Goal: Information Seeking & Learning: Learn about a topic

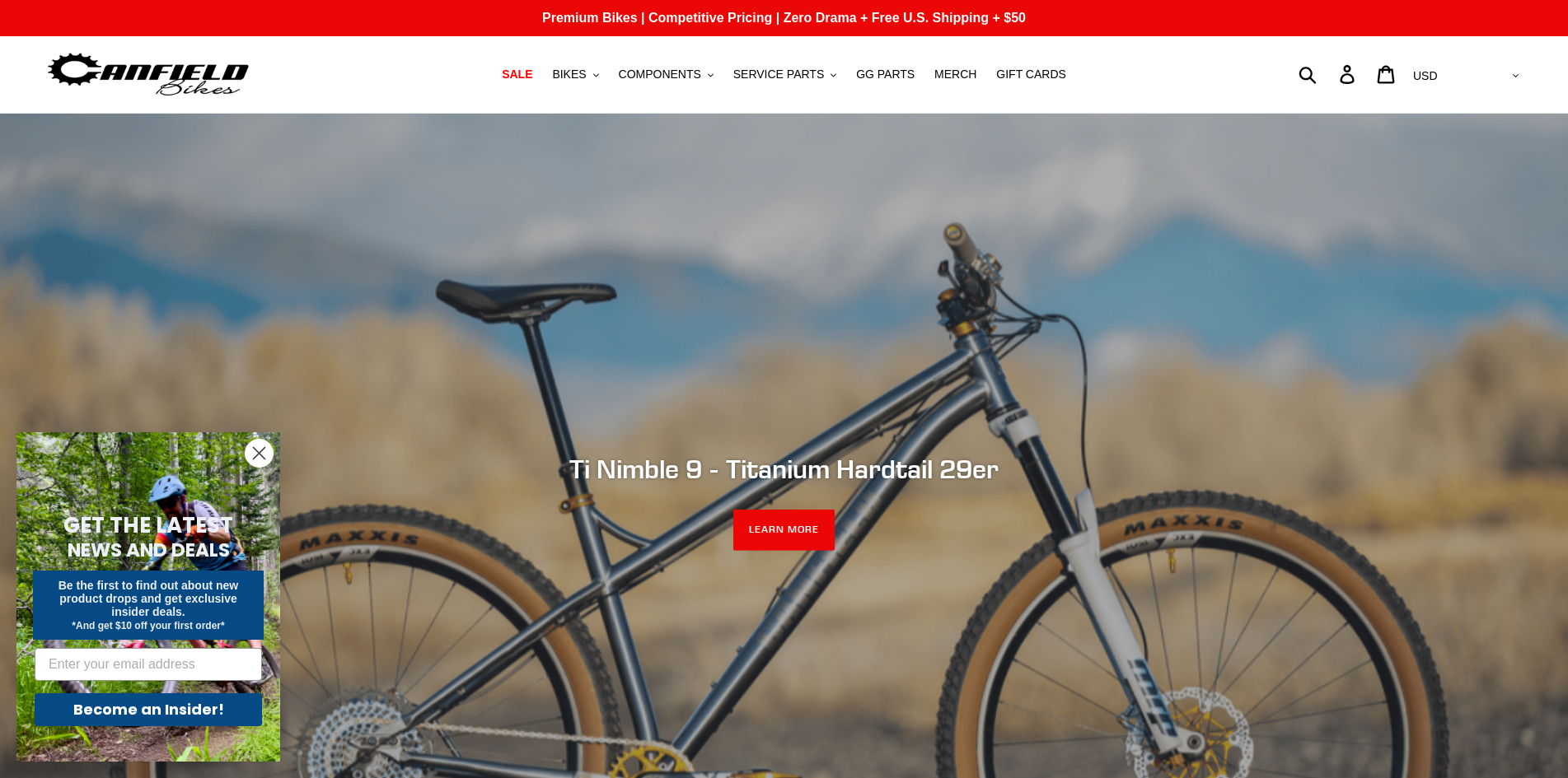
click at [255, 454] on circle "Close dialog" at bounding box center [259, 454] width 27 height 27
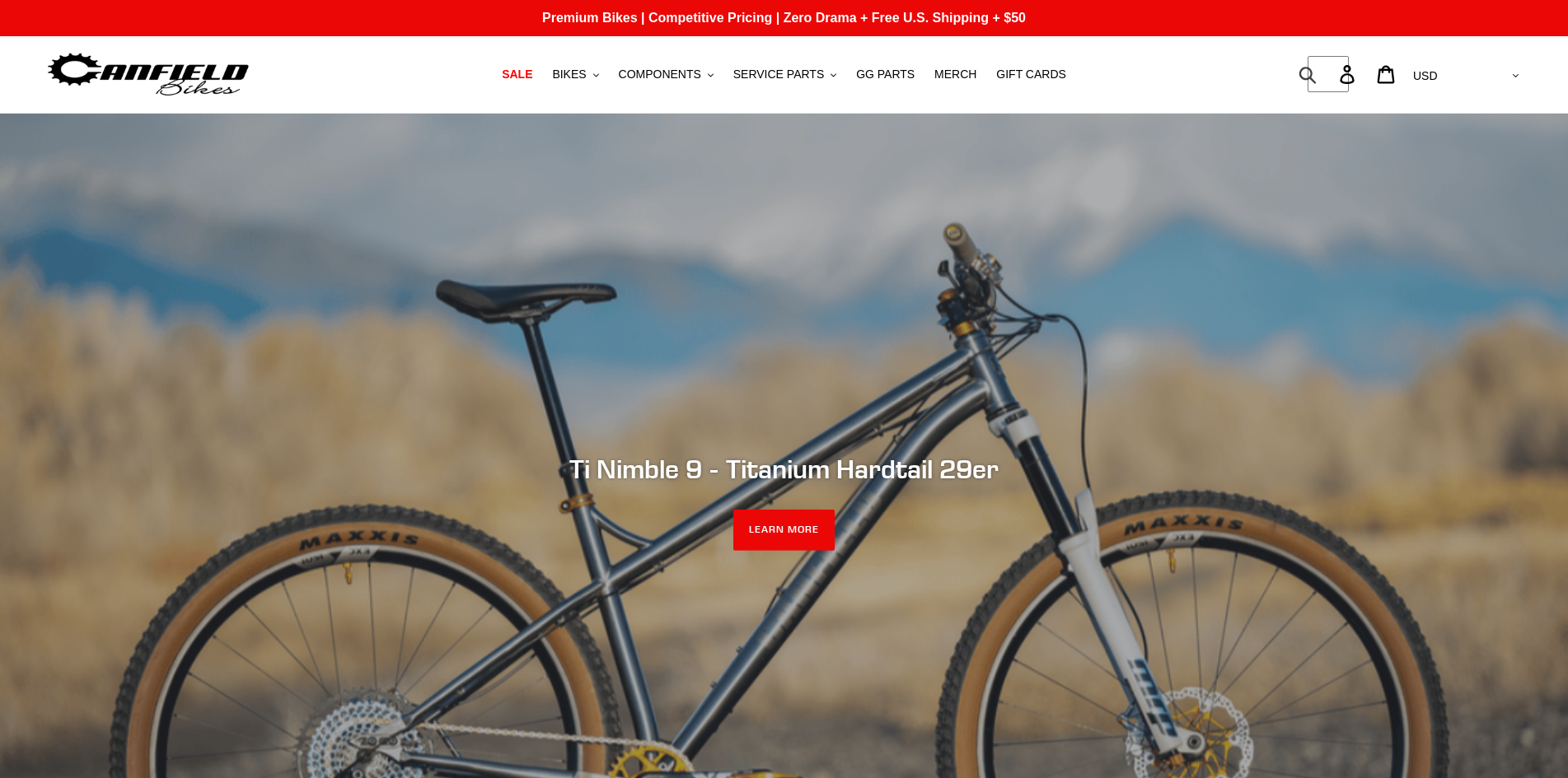
click at [1328, 67] on form "Submit" at bounding box center [1317, 74] width 21 height 37
type input "warranty"
click at [1288, 56] on button "Submit" at bounding box center [1308, 74] width 40 height 37
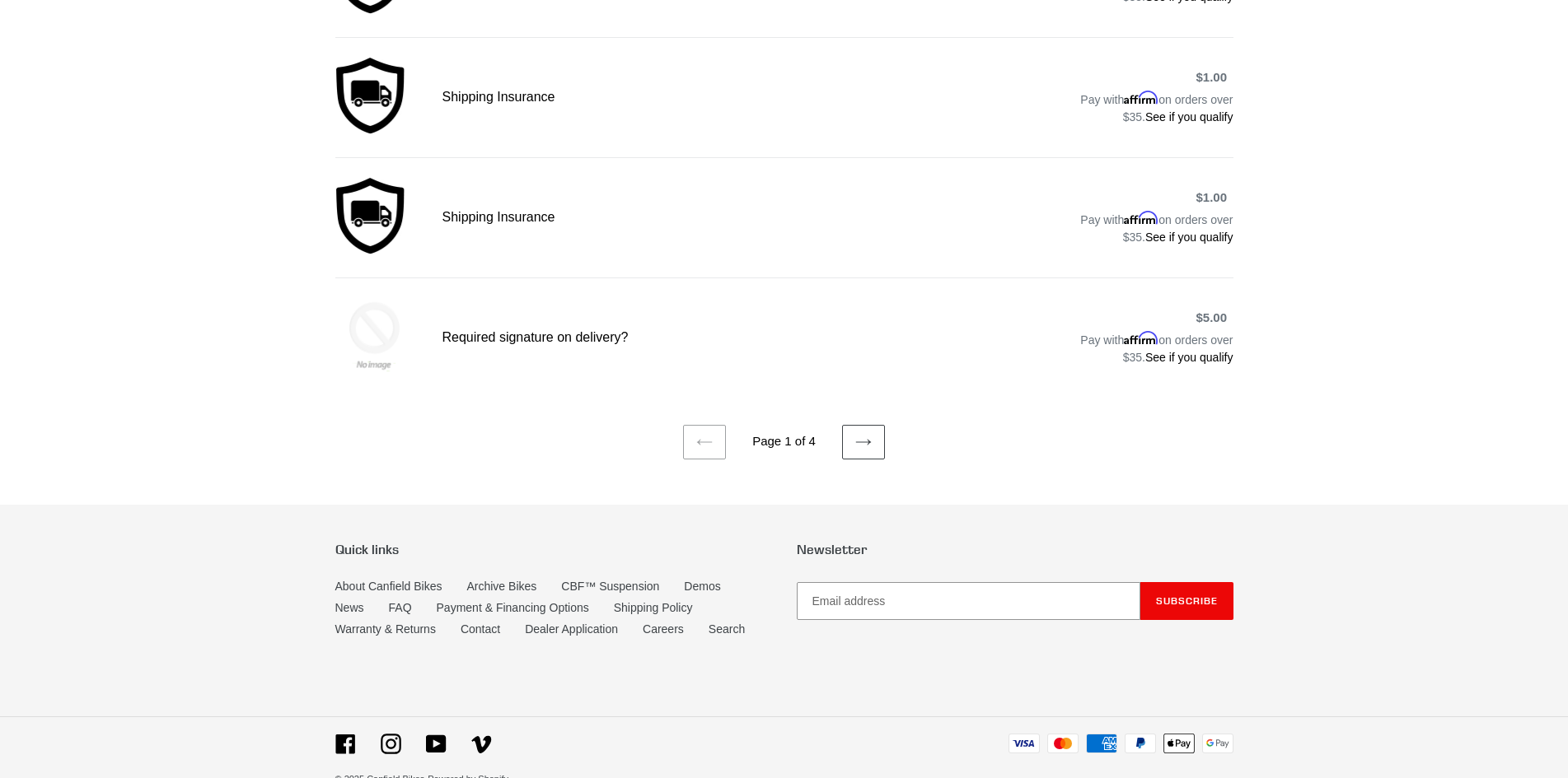
scroll to position [1167, 0]
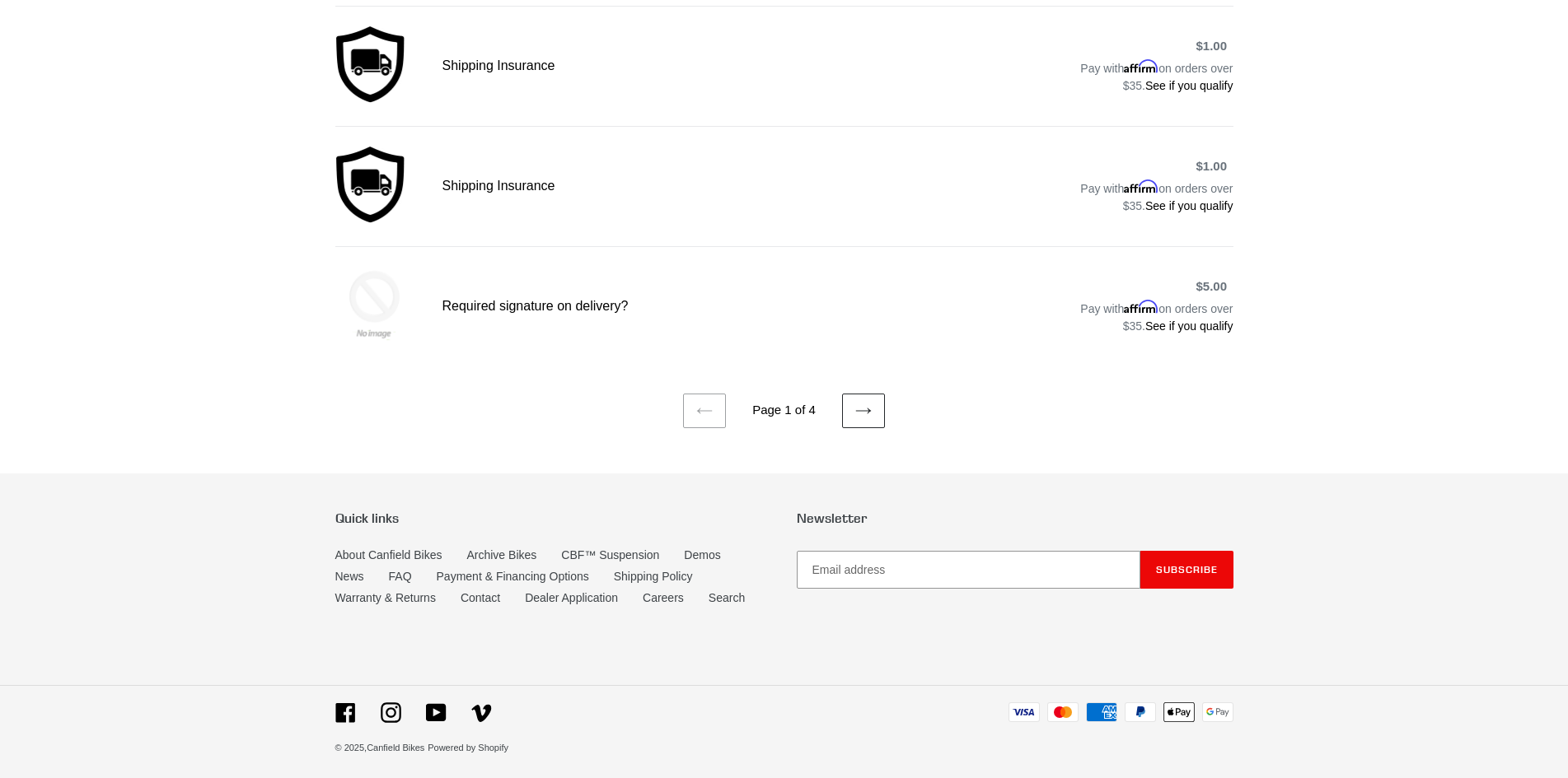
click at [858, 403] on icon at bounding box center [863, 410] width 16 height 16
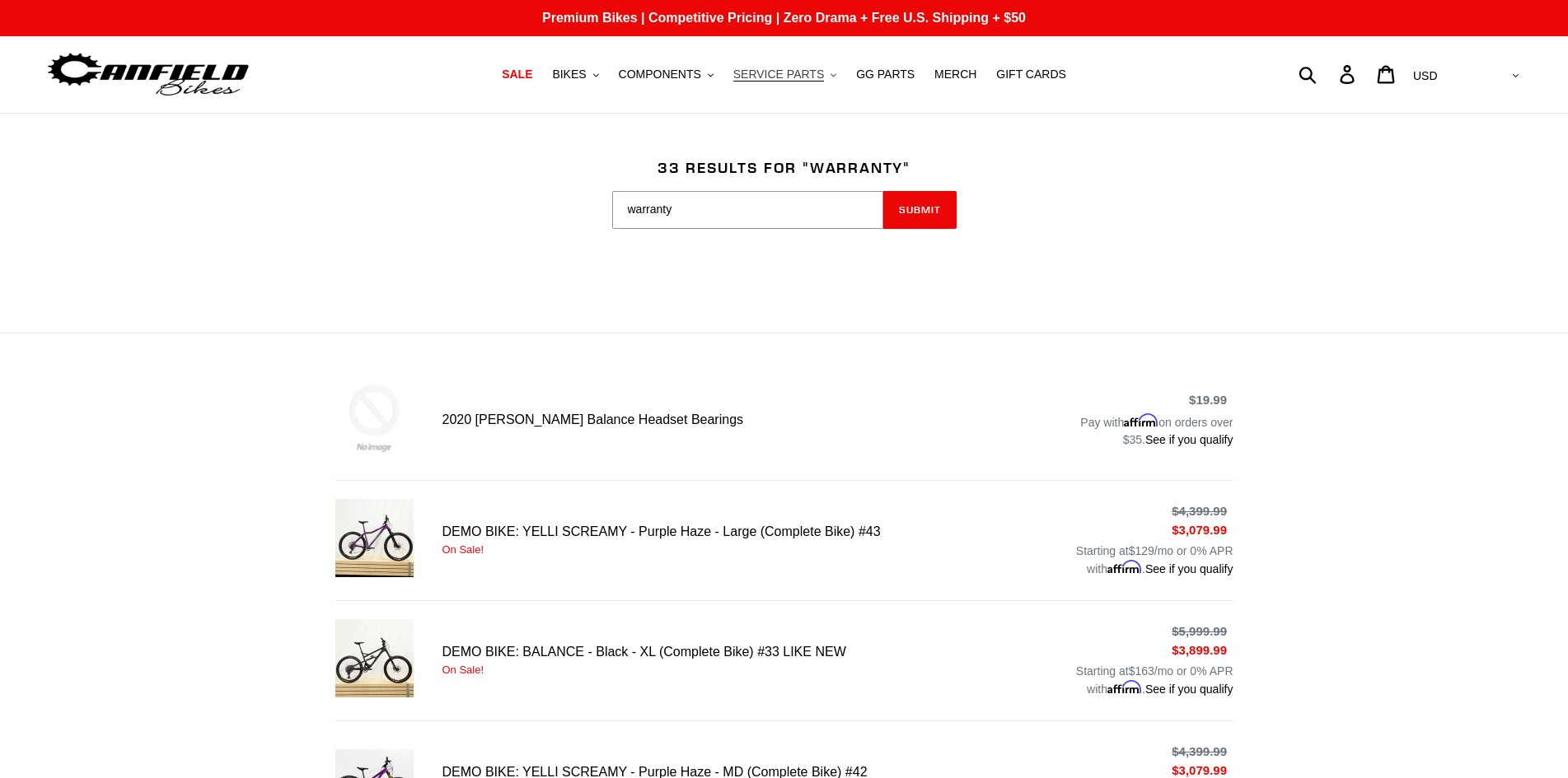
click at [788, 74] on span "SERVICE PARTS" at bounding box center [778, 74] width 91 height 14
